Goal: Information Seeking & Learning: Learn about a topic

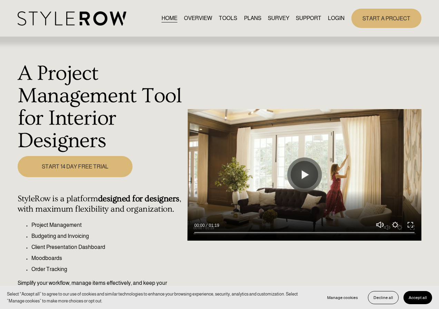
click at [337, 16] on link "LOGIN" at bounding box center [336, 18] width 17 height 9
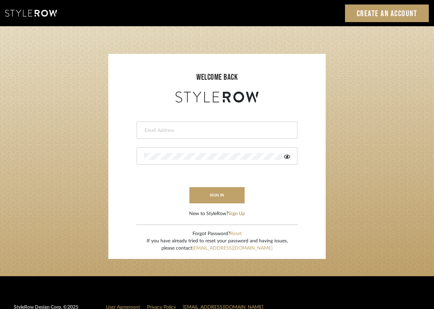
click at [189, 134] on div at bounding box center [217, 129] width 161 height 17
type input "shannon@emilyboultoninteriors.com"
click at [289, 157] on icon at bounding box center [287, 157] width 6 height 6
click at [217, 194] on button "sign in" at bounding box center [216, 195] width 55 height 16
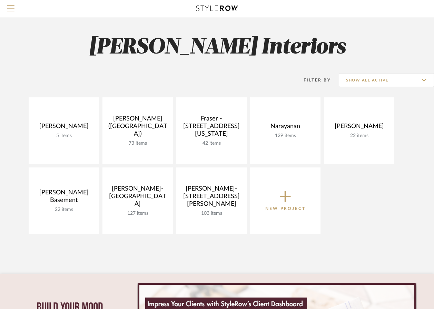
click at [13, 10] on span "Menu" at bounding box center [11, 10] width 8 height 10
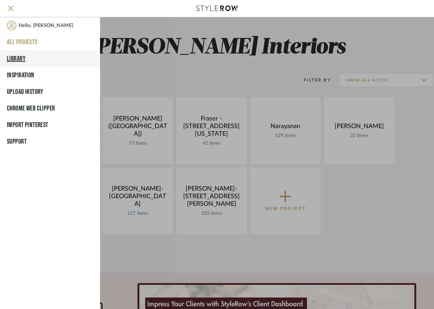
click at [17, 57] on button "Library" at bounding box center [50, 58] width 100 height 17
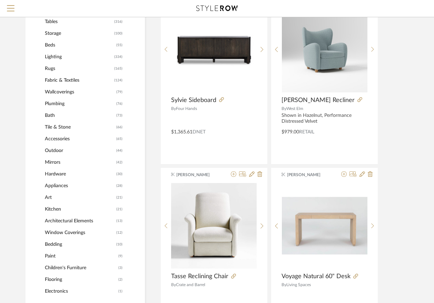
scroll to position [259, 0]
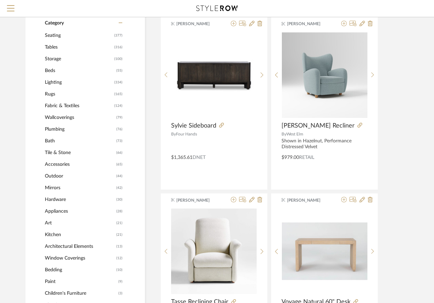
click at [114, 84] on div "Lighting (334)" at bounding box center [84, 83] width 78 height 12
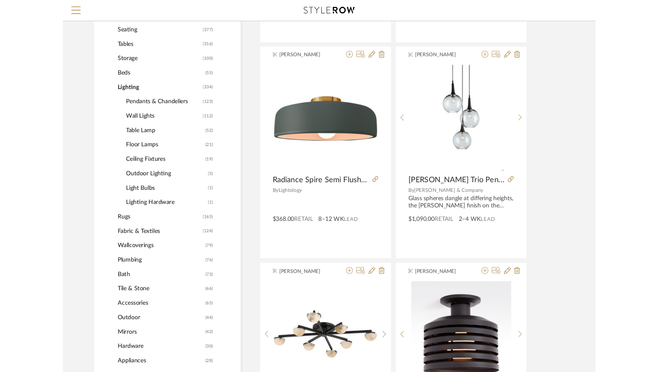
scroll to position [268, 0]
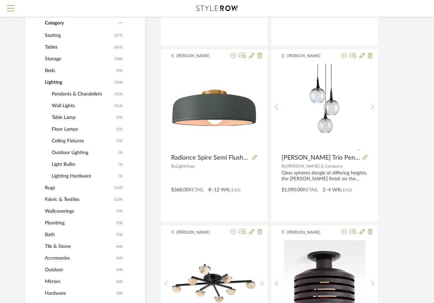
click at [67, 95] on span "Pendants & Chandeliers" at bounding box center [82, 94] width 61 height 12
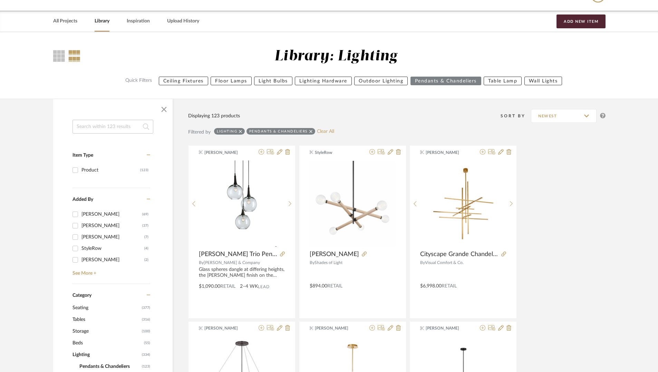
scroll to position [20, 0]
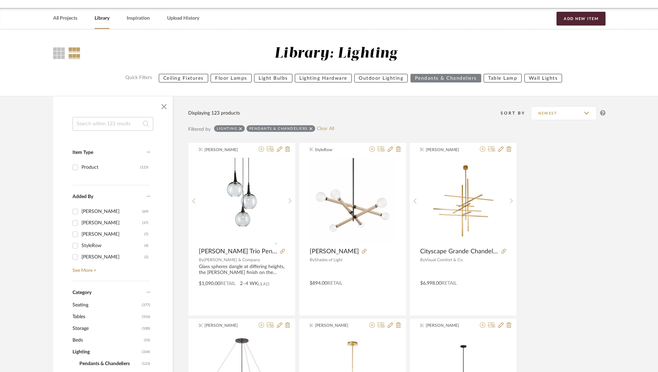
click at [114, 123] on input at bounding box center [112, 124] width 81 height 14
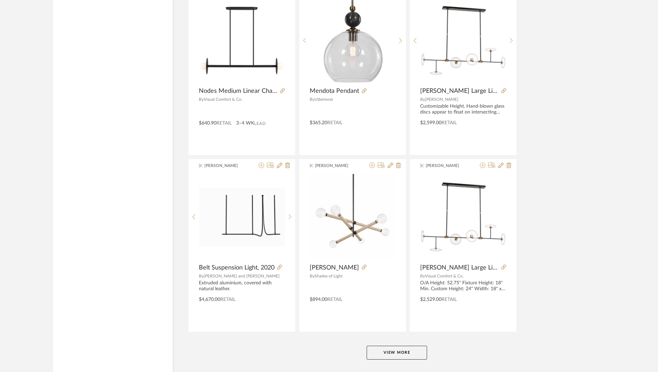
scroll to position [1978, 0]
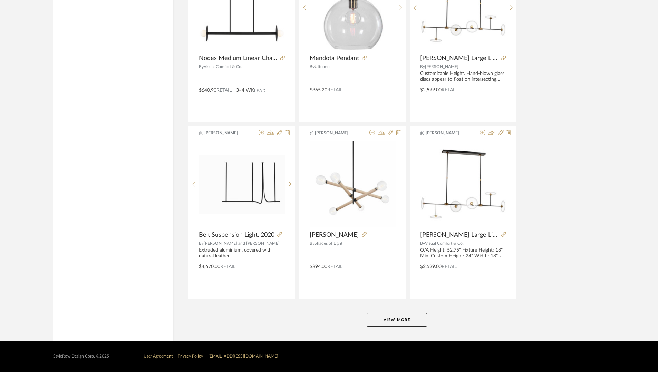
click at [391, 309] on button "View More" at bounding box center [397, 320] width 60 height 14
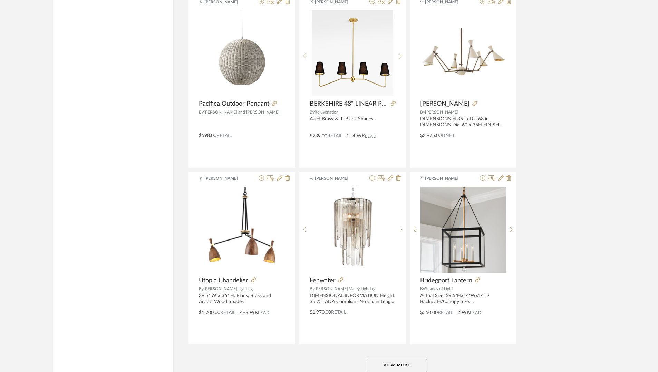
scroll to position [4097, 0]
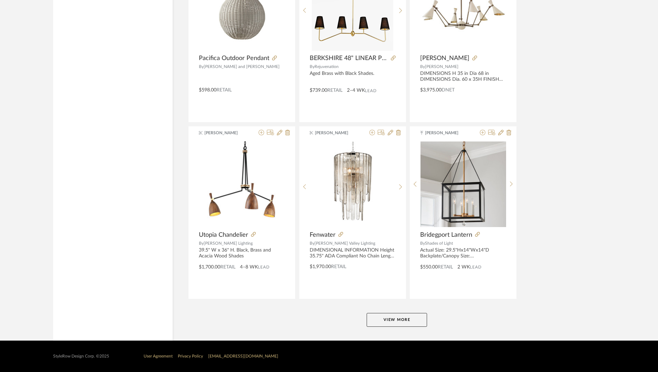
click at [394, 309] on button "View More" at bounding box center [397, 320] width 60 height 14
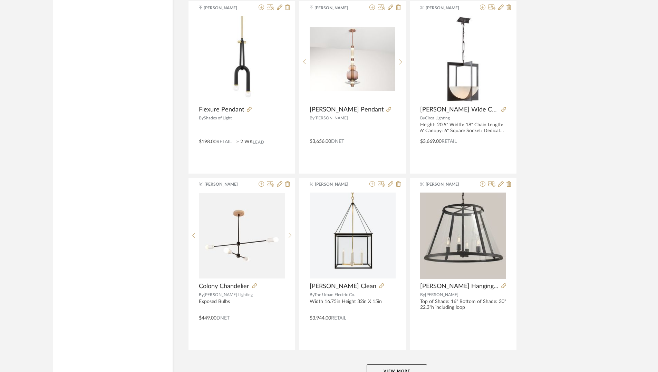
scroll to position [6215, 0]
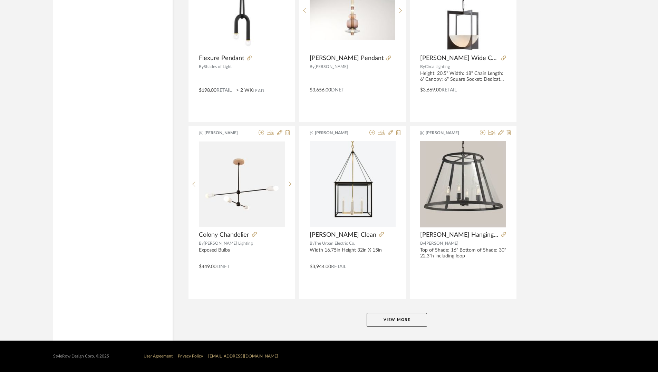
click at [395, 309] on button "View More" at bounding box center [397, 320] width 60 height 14
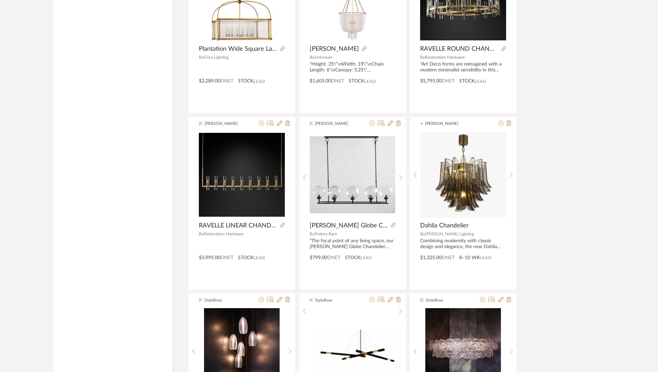
scroll to position [6951, 0]
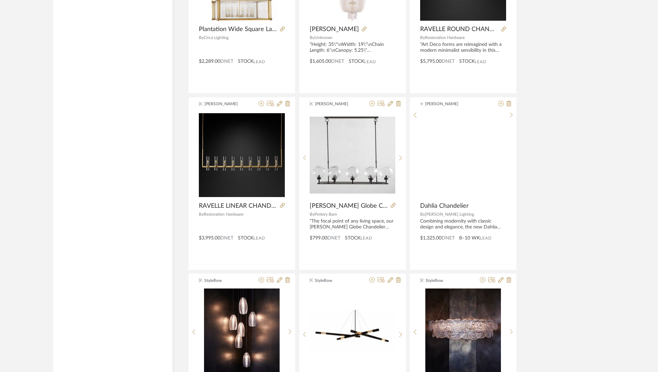
click at [0, 0] on img at bounding box center [0, 0] width 0 height 0
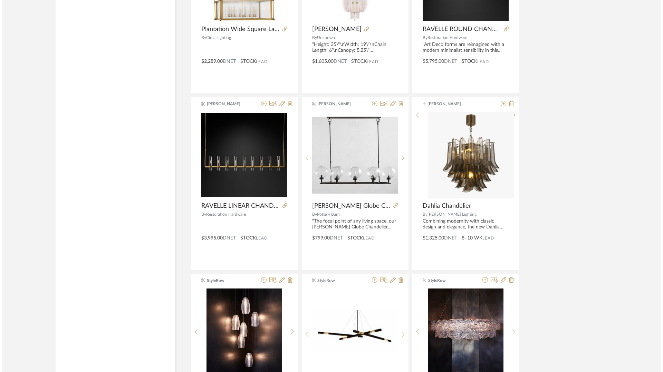
scroll to position [0, 0]
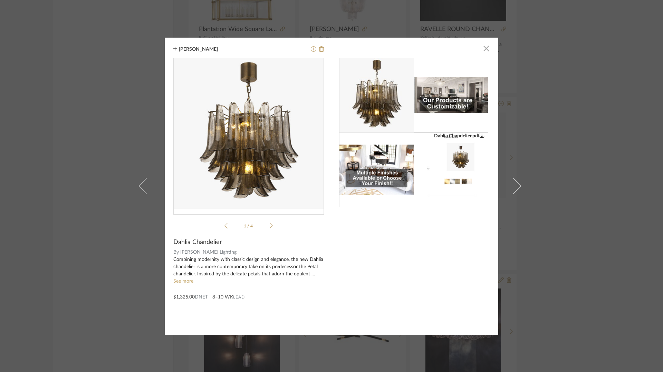
click at [266, 226] on li "1 / 4" at bounding box center [248, 226] width 42 height 8
click at [270, 224] on div "Dahlia Chandelier.pdf Dahlia Chandelier.pdf 1 / 4" at bounding box center [248, 145] width 150 height 174
click at [270, 227] on icon at bounding box center [271, 226] width 3 height 6
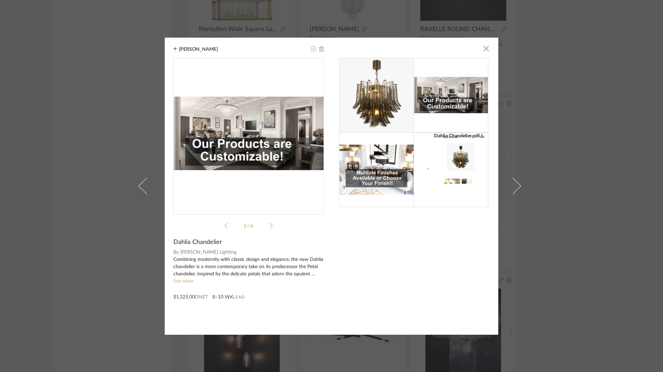
click at [272, 222] on div "Dahlia Chandelier.pdf Dahlia Chandelier.pdf 2 / 4" at bounding box center [248, 145] width 150 height 174
click at [270, 228] on icon at bounding box center [271, 226] width 3 height 6
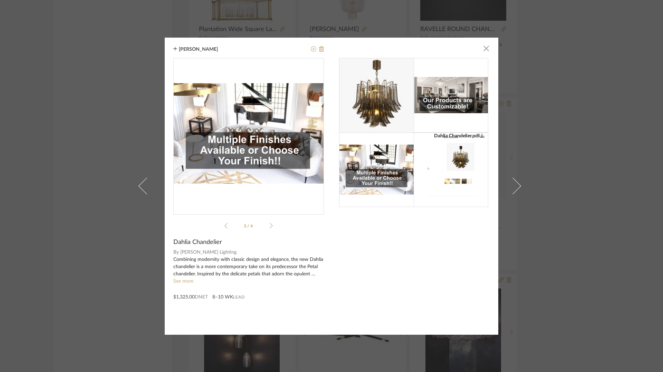
click at [270, 228] on icon at bounding box center [271, 226] width 3 height 6
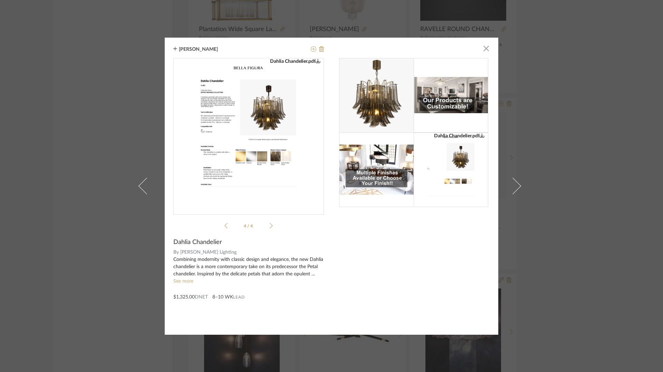
click at [224, 223] on icon at bounding box center [225, 226] width 3 height 6
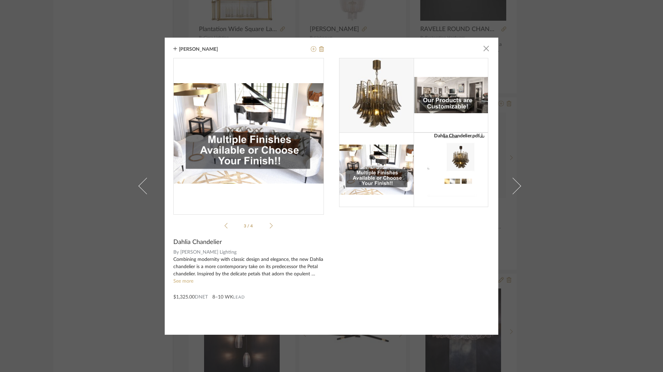
click at [224, 223] on icon at bounding box center [225, 226] width 3 height 6
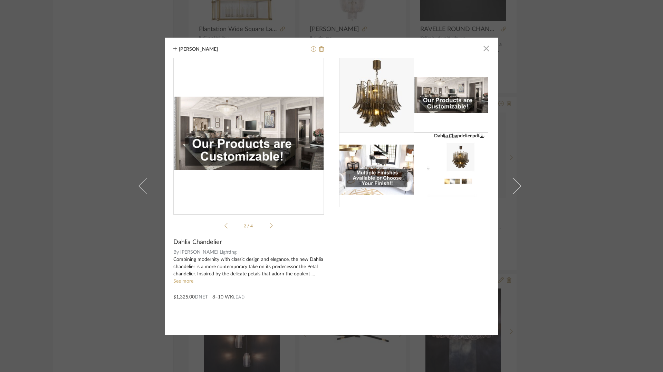
click at [224, 223] on icon at bounding box center [225, 226] width 3 height 6
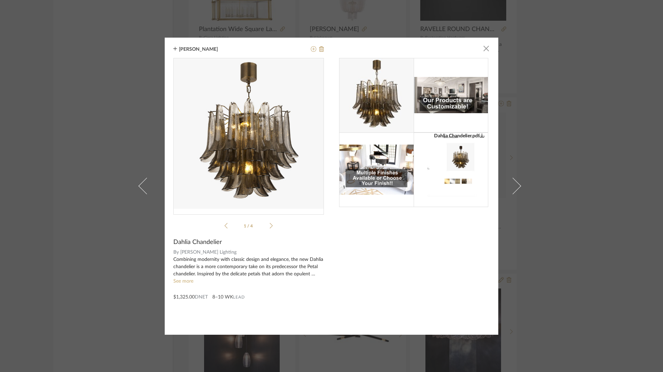
click at [439, 127] on div "[PERSON_NAME] × [PERSON_NAME].pdf Dahlia Chandelier.pdf 1 / 4 [PERSON_NAME] By …" at bounding box center [331, 186] width 663 height 372
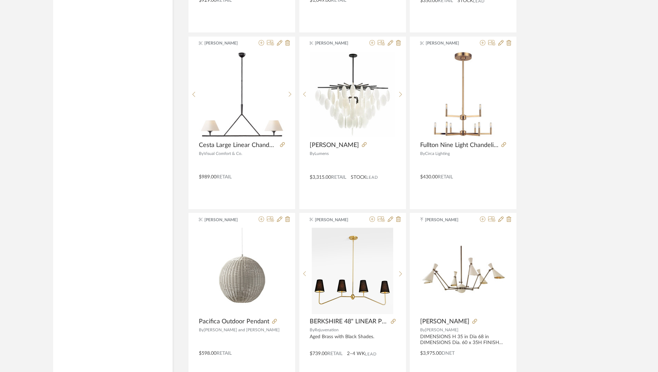
scroll to position [3833, 0]
click at [363, 145] on icon at bounding box center [364, 145] width 5 height 5
